Goal: Information Seeking & Learning: Understand process/instructions

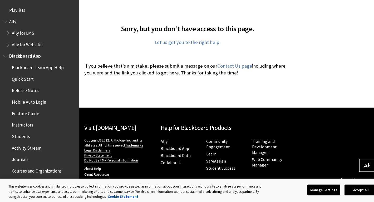
click at [22, 81] on span "Quick Start" at bounding box center [23, 78] width 22 height 7
